Goal: Navigation & Orientation: Find specific page/section

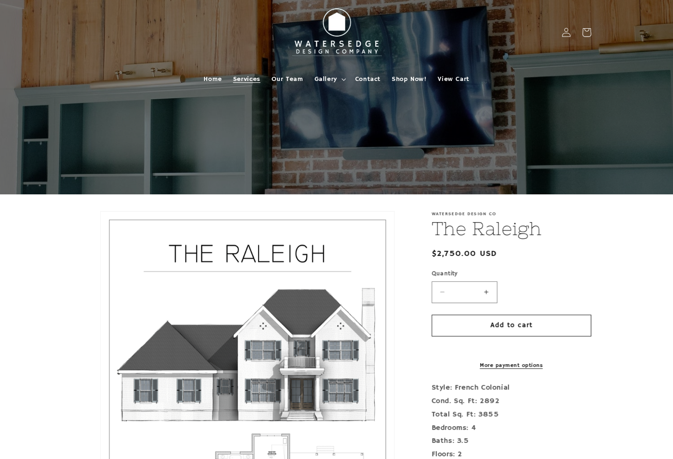
click at [253, 75] on span "Services" at bounding box center [246, 79] width 27 height 8
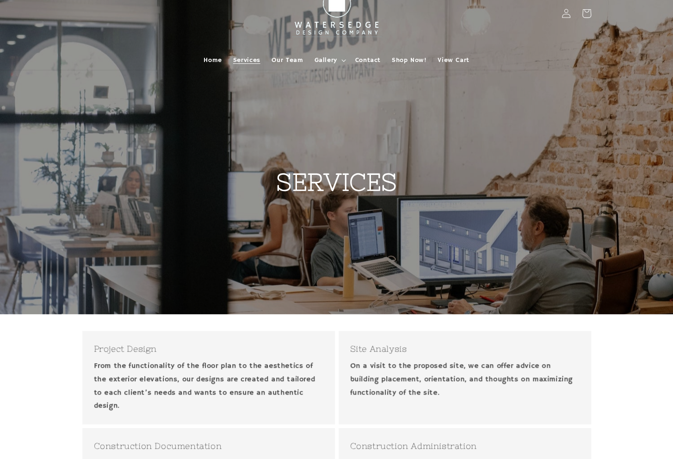
scroll to position [19, 0]
click at [319, 59] on span "Gallery" at bounding box center [325, 60] width 23 height 8
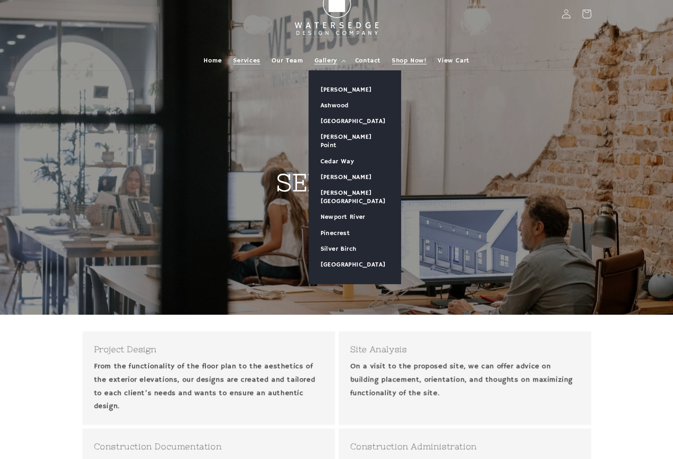
click at [410, 58] on span "Shop Now!" at bounding box center [409, 60] width 35 height 8
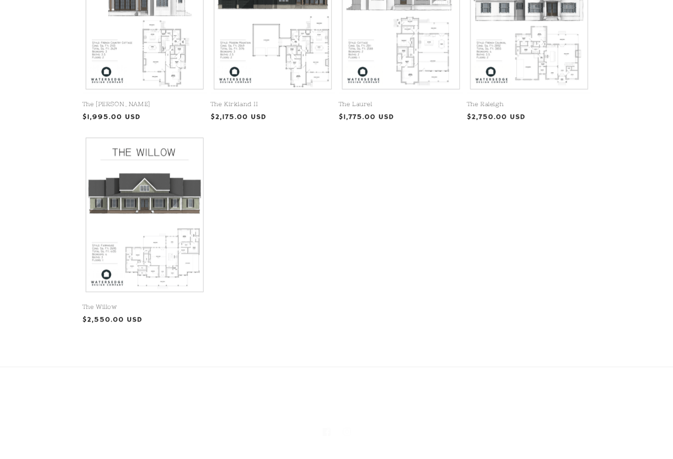
scroll to position [557, 0]
